Goal: Find specific page/section: Find specific page/section

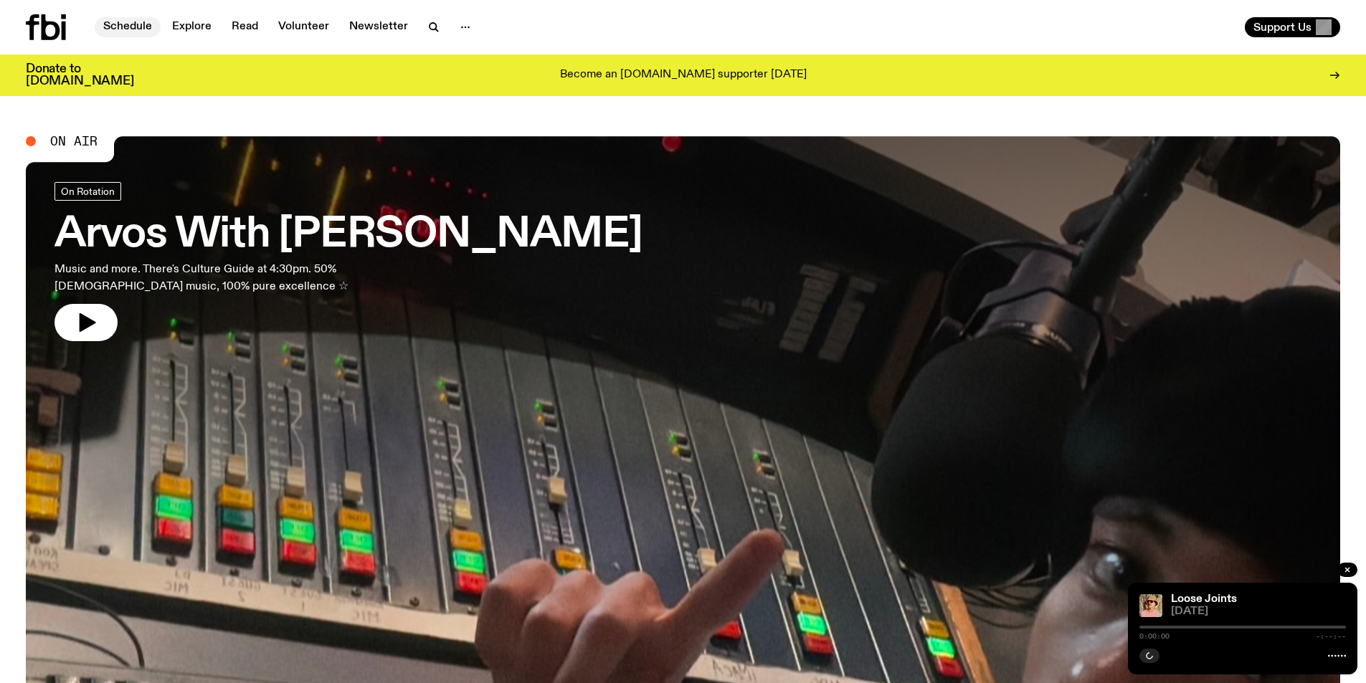
click at [140, 20] on link "Schedule" at bounding box center [128, 27] width 66 height 20
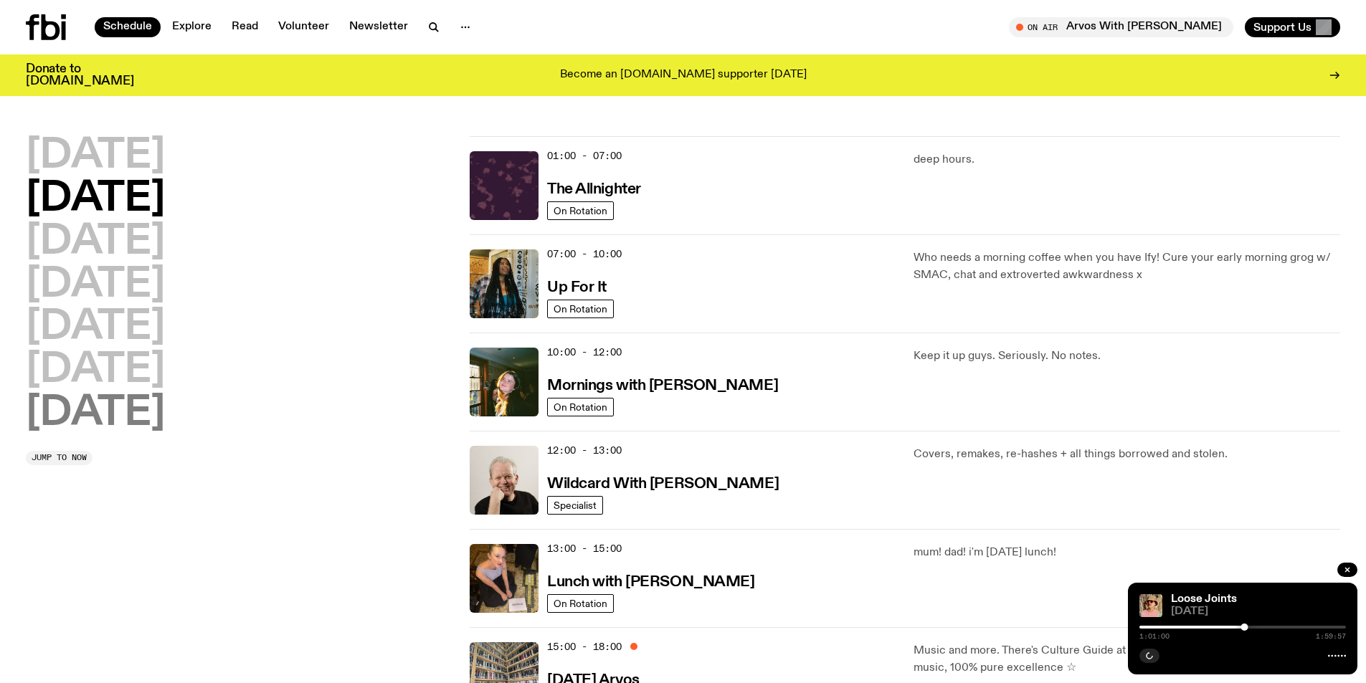
click at [135, 404] on h2 "[DATE]" at bounding box center [95, 414] width 139 height 40
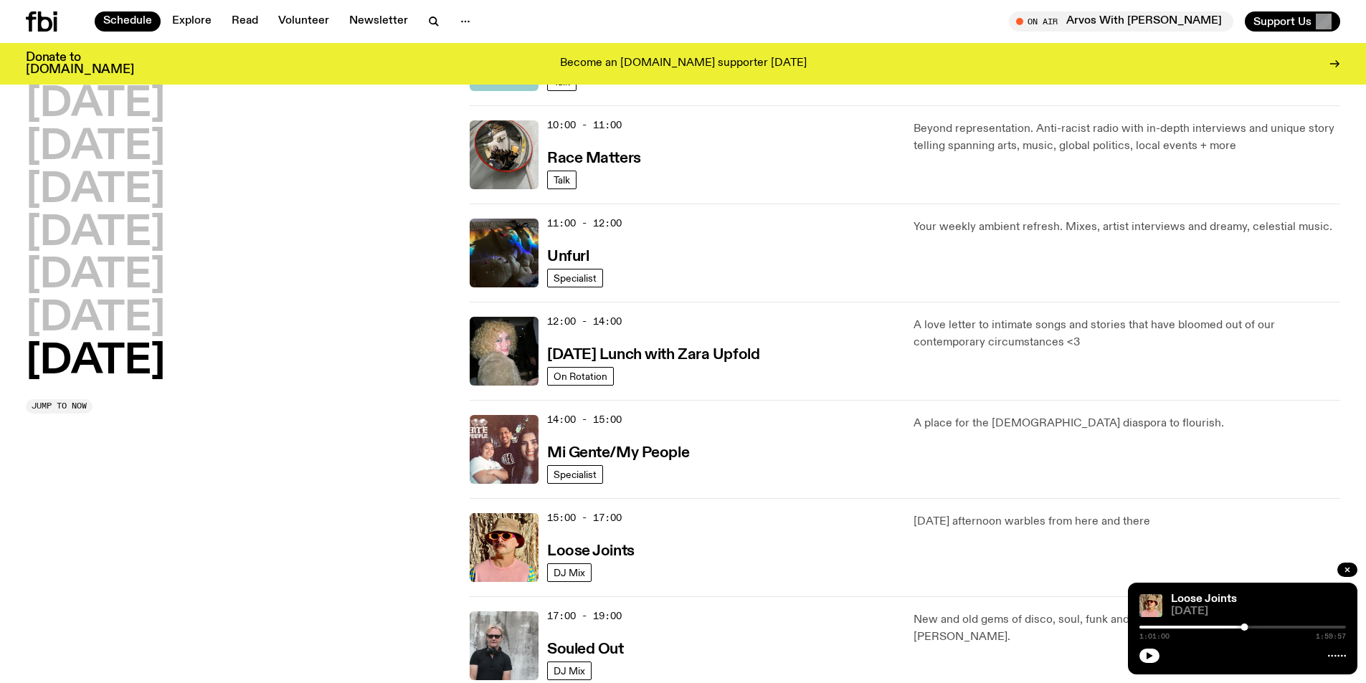
scroll to position [542, 0]
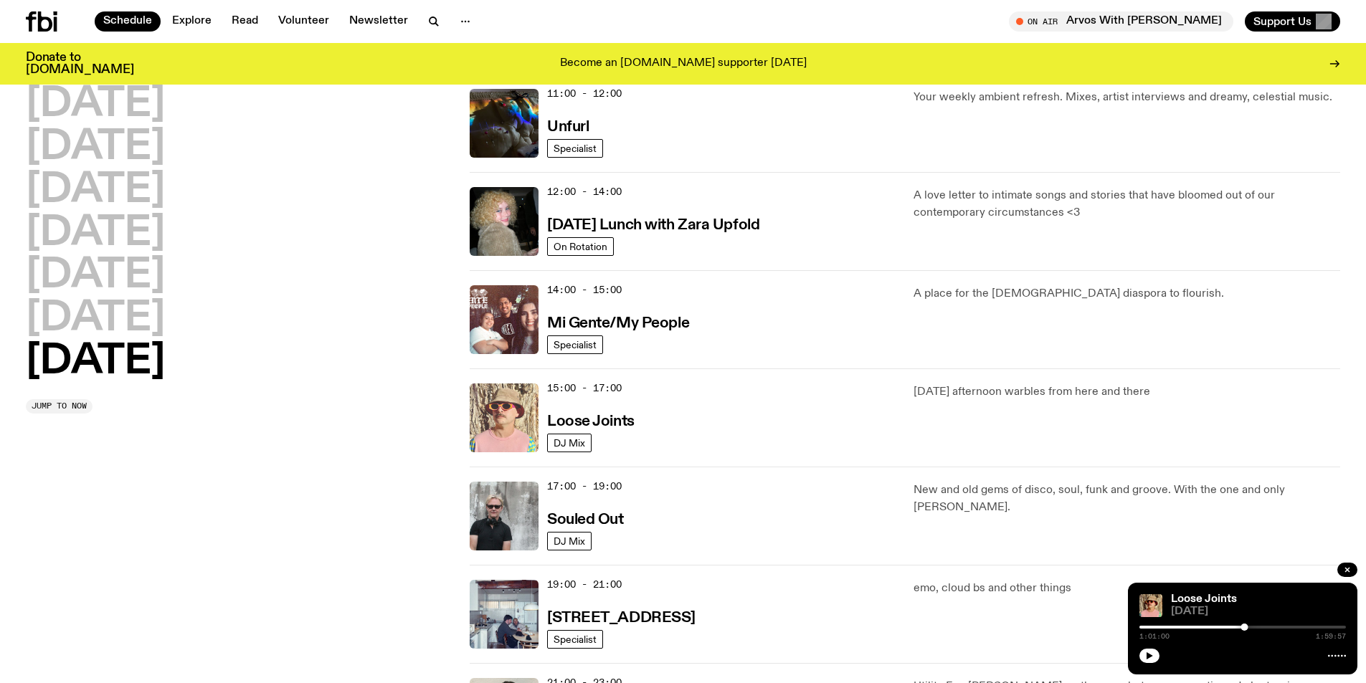
click at [496, 431] on img at bounding box center [504, 418] width 69 height 69
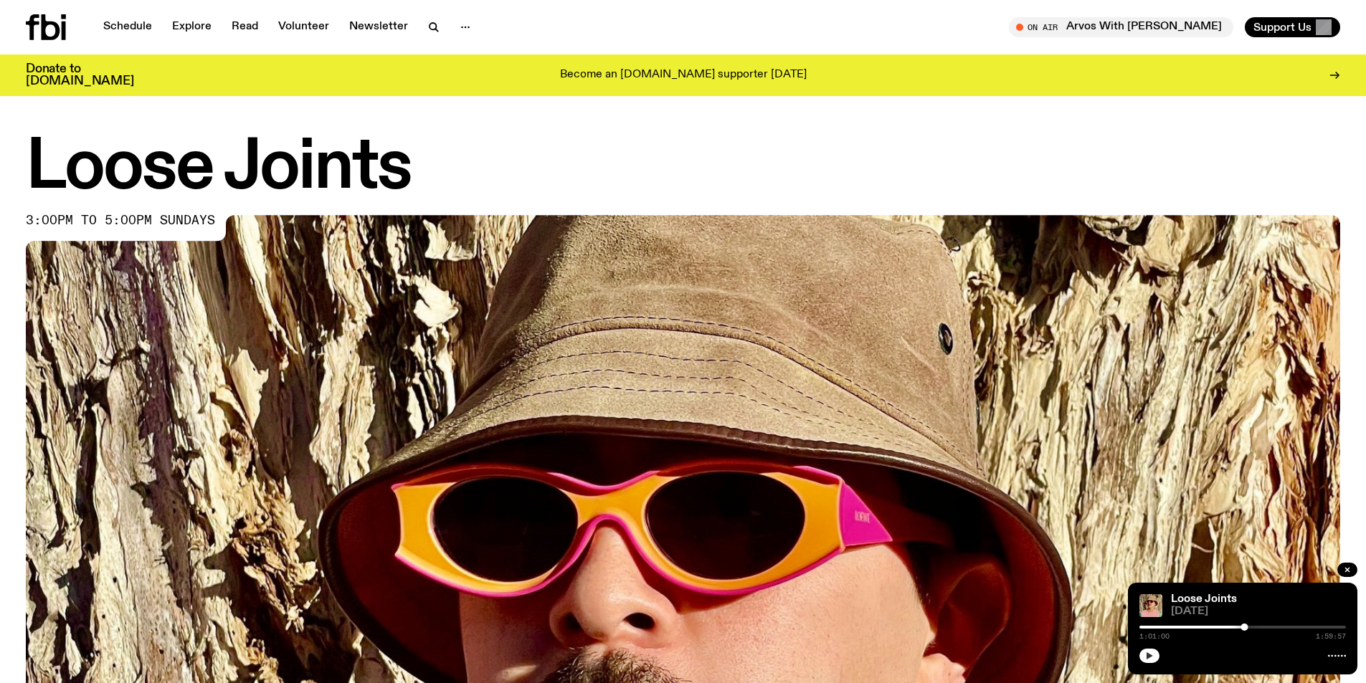
click at [1150, 656] on icon "button" at bounding box center [1149, 655] width 6 height 7
click at [1144, 655] on button "button" at bounding box center [1149, 656] width 20 height 14
